Goal: Task Accomplishment & Management: Use online tool/utility

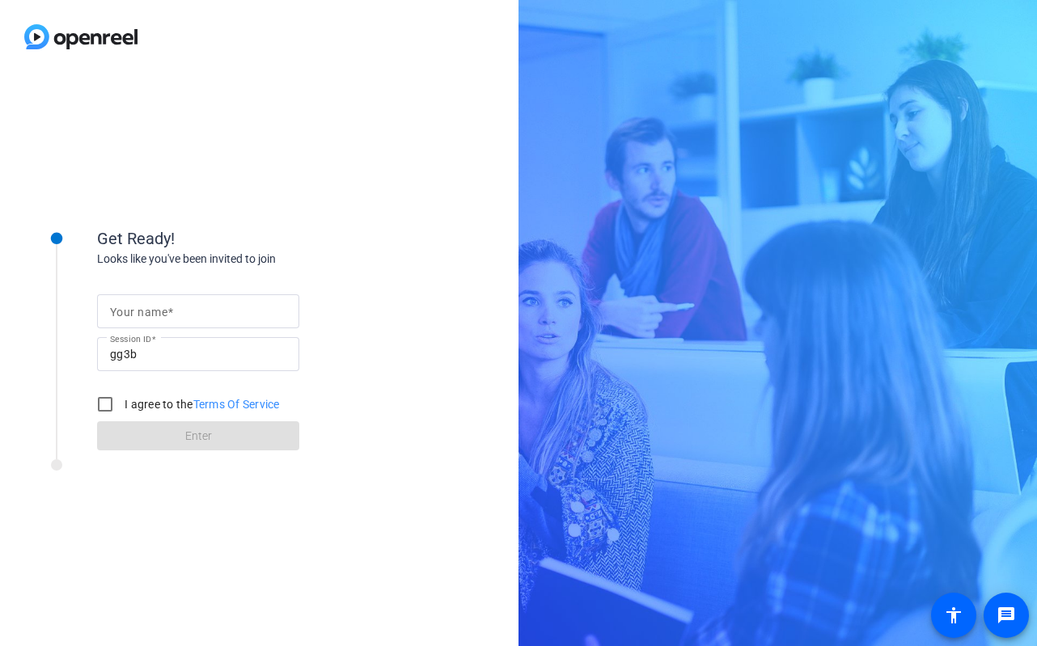
click at [216, 310] on input "Your name" at bounding box center [198, 311] width 176 height 19
type input "[PERSON_NAME]"
click at [107, 407] on input "I agree to the Terms Of Service" at bounding box center [105, 404] width 32 height 32
checkbox input "true"
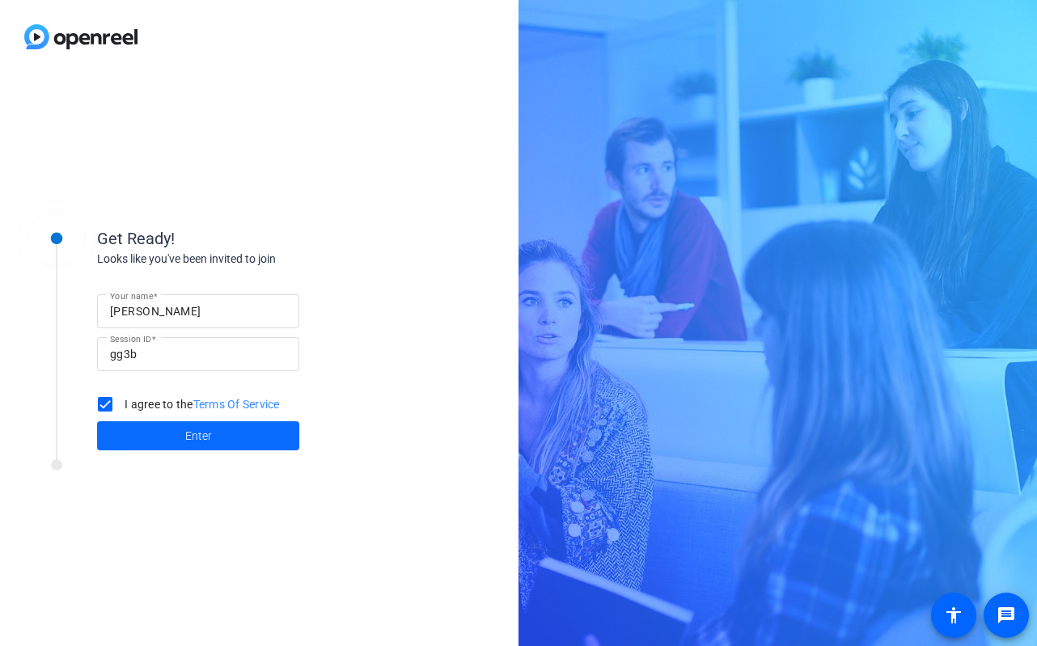
click at [152, 445] on span at bounding box center [198, 435] width 202 height 39
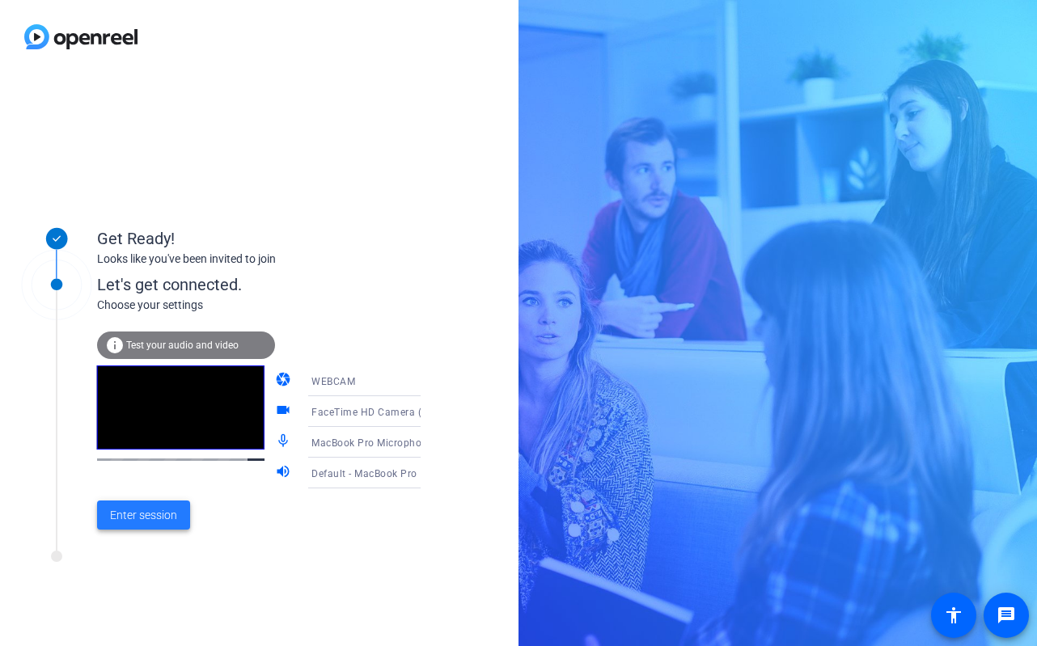
click at [158, 517] on span "Enter session" at bounding box center [143, 515] width 67 height 17
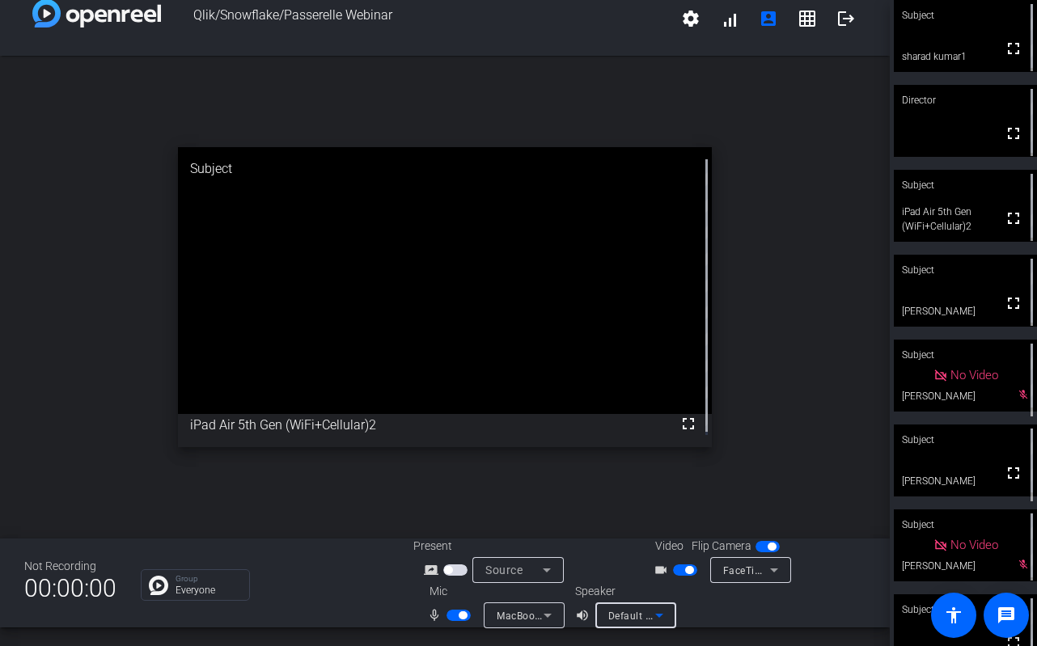
click at [657, 615] on icon at bounding box center [659, 616] width 8 height 4
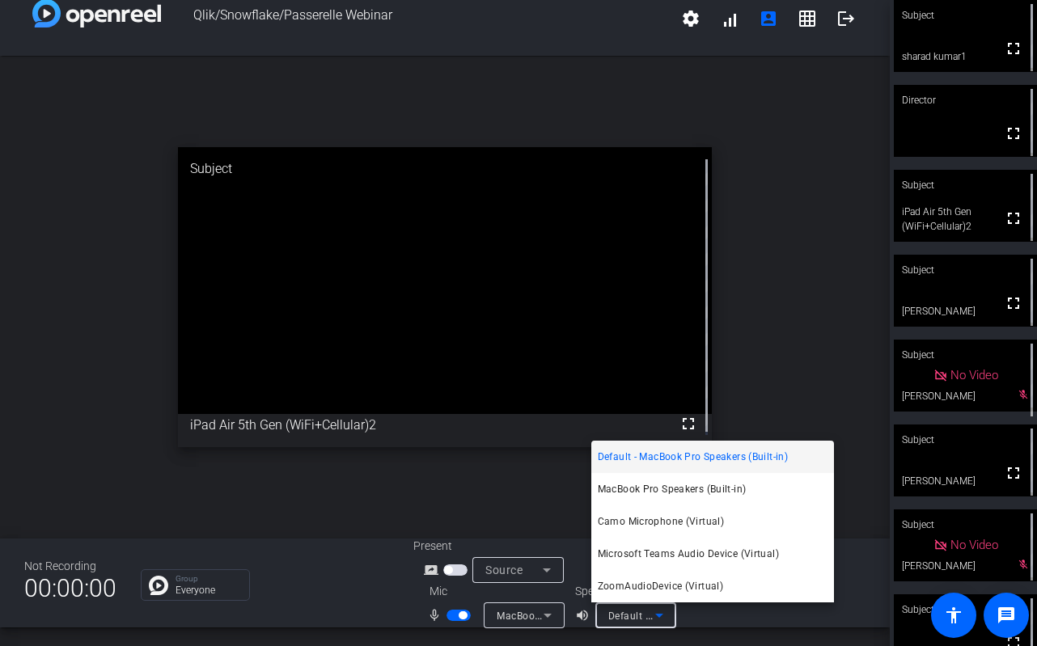
click at [770, 381] on div at bounding box center [518, 323] width 1037 height 646
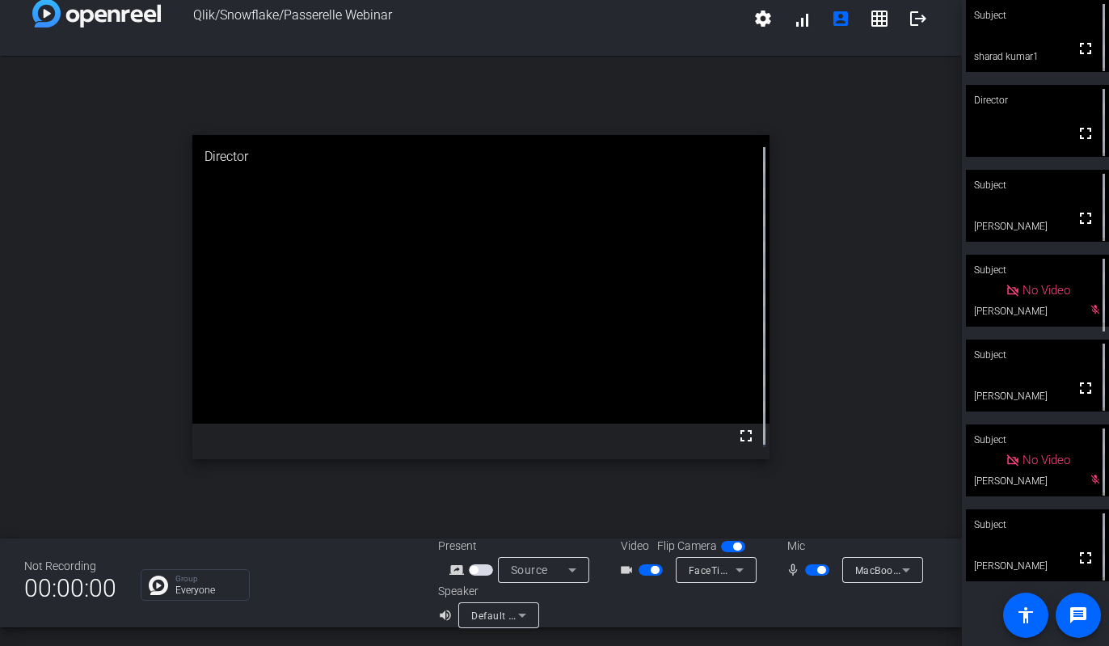
click at [809, 572] on span "button" at bounding box center [817, 569] width 24 height 11
click at [651, 573] on span "button" at bounding box center [655, 570] width 8 height 8
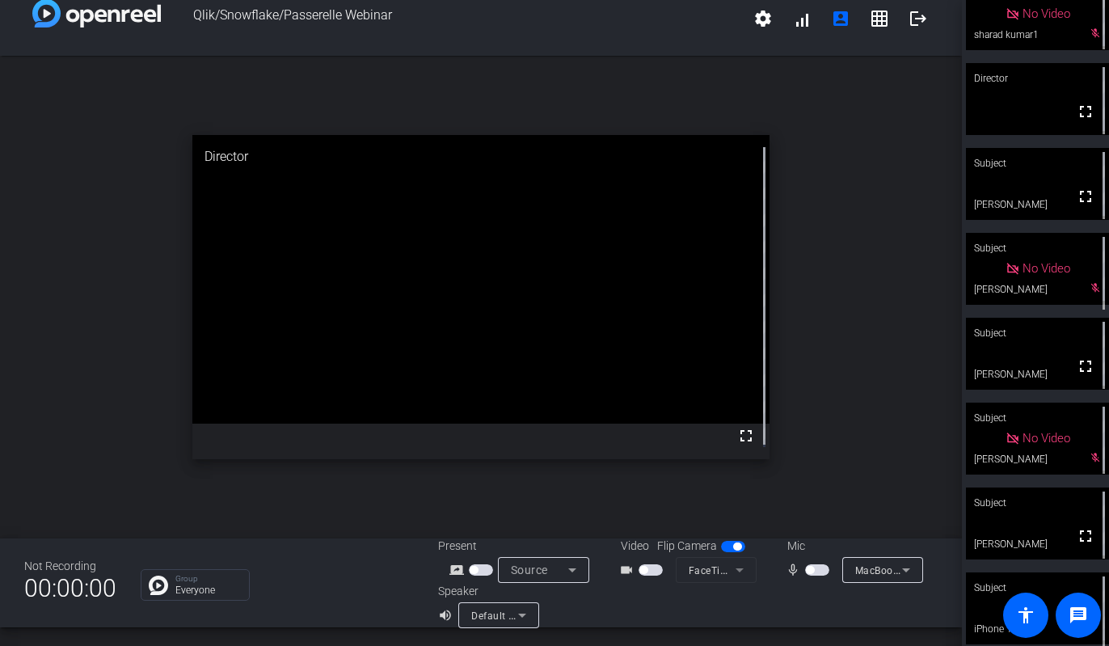
scroll to position [33, 0]
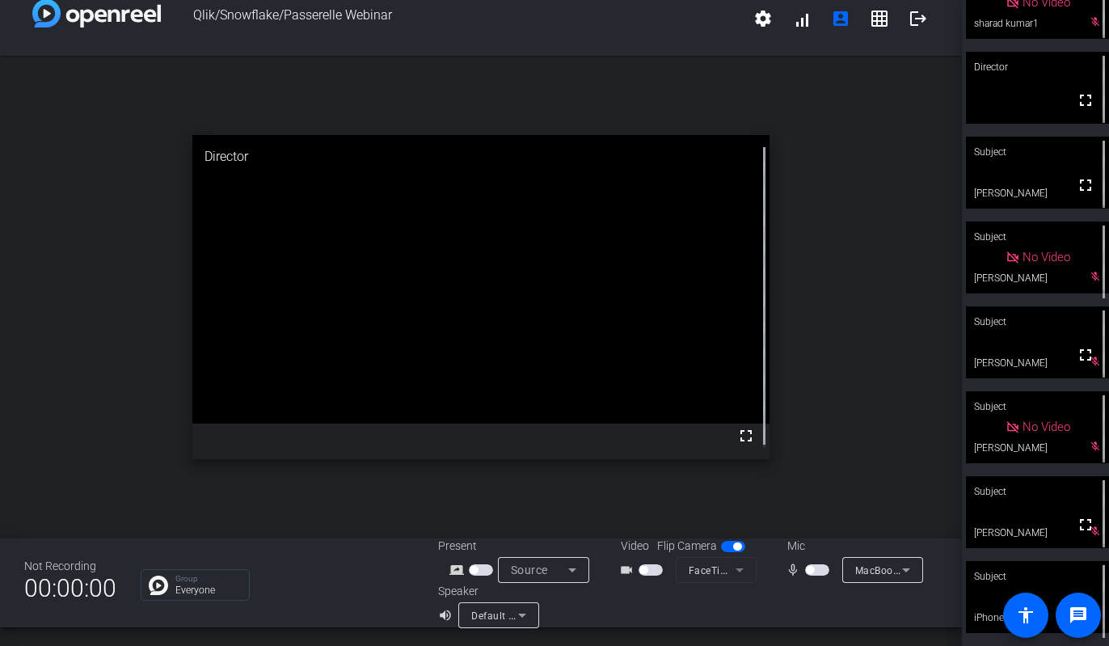
click at [792, 546] on div "Mic" at bounding box center [852, 546] width 162 height 17
click at [813, 546] on div "Mic" at bounding box center [852, 546] width 162 height 17
click at [778, 548] on div "Mic" at bounding box center [852, 546] width 162 height 17
click at [805, 574] on span "button" at bounding box center [817, 569] width 24 height 11
click at [641, 573] on span "button" at bounding box center [651, 569] width 24 height 11
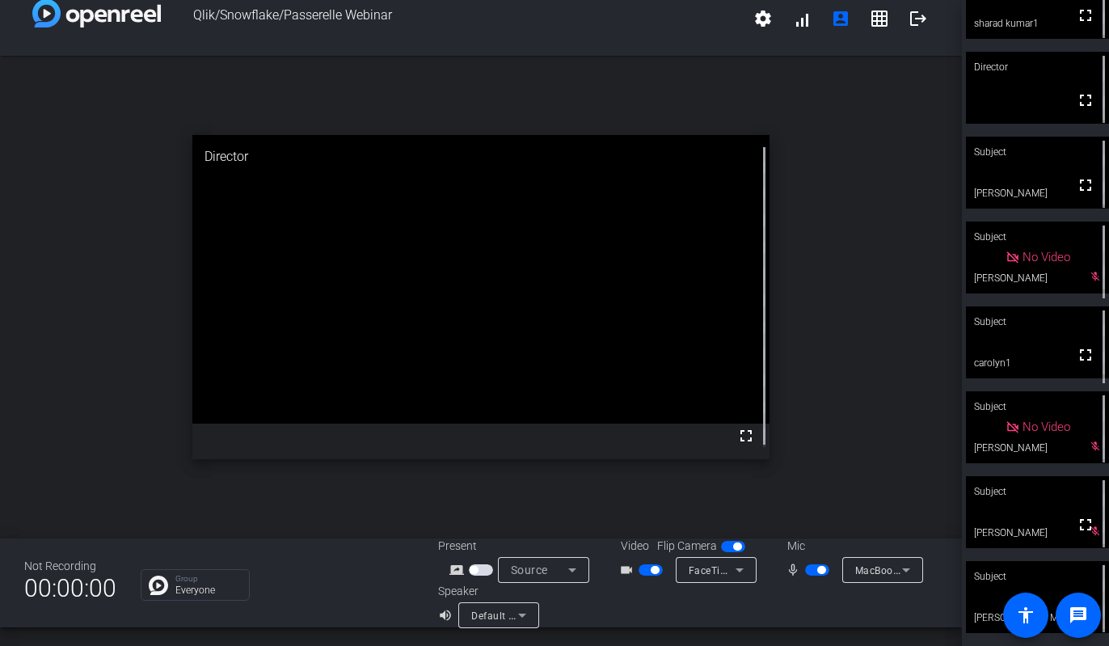
scroll to position [0, 0]
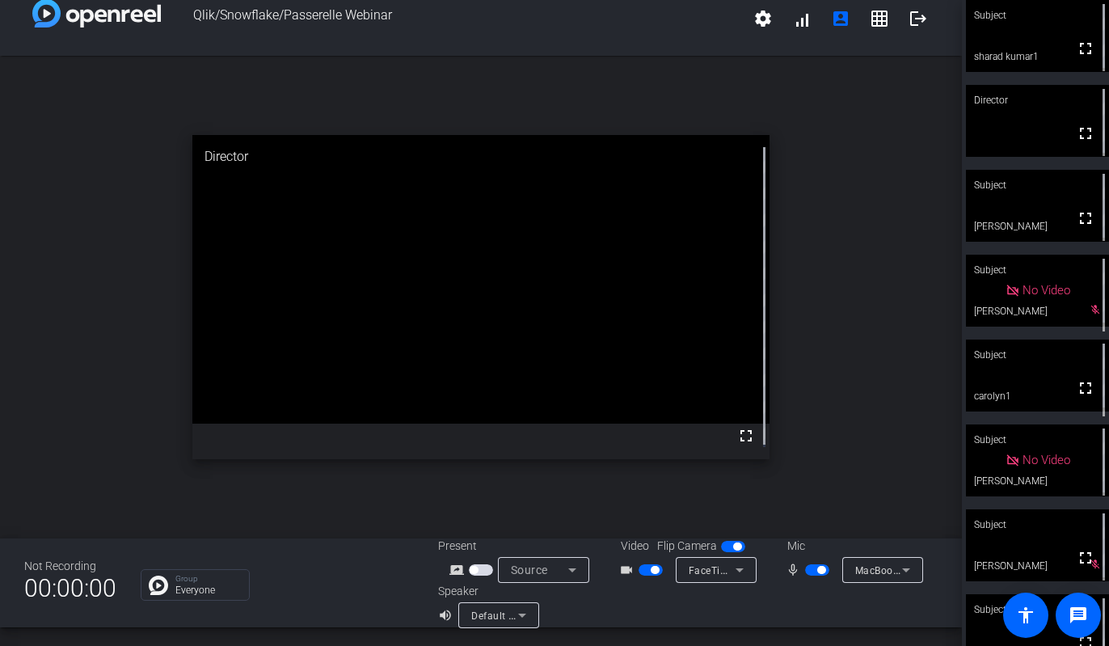
click at [817, 572] on span "button" at bounding box center [821, 570] width 8 height 8
click at [806, 571] on span "button" at bounding box center [810, 570] width 8 height 8
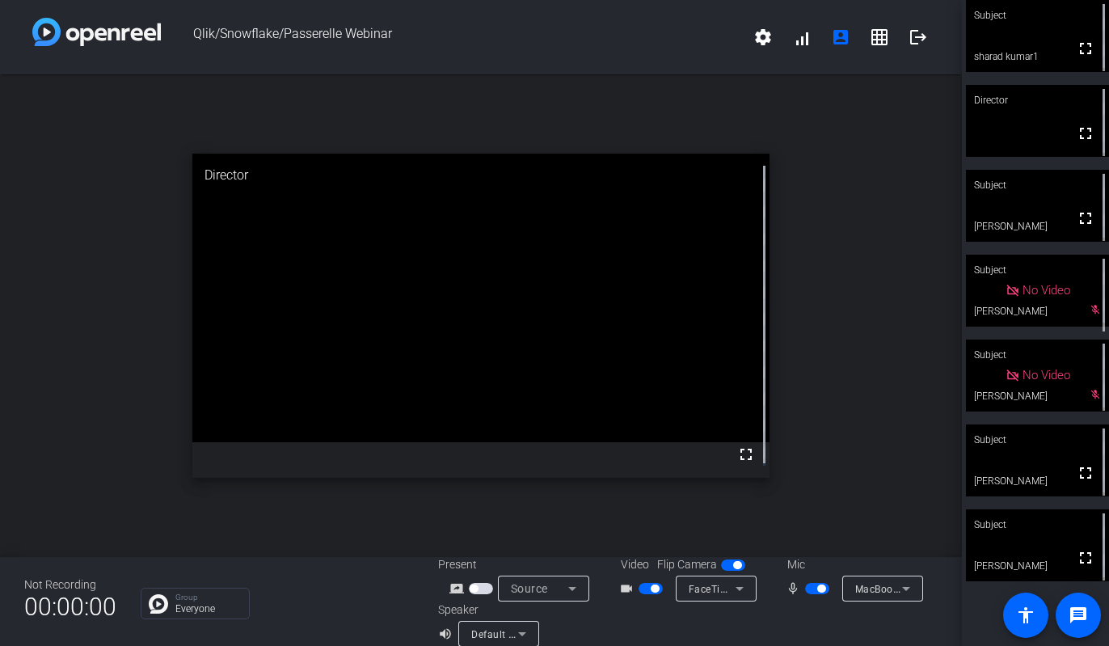
scroll to position [19, 0]
